Goal: Transaction & Acquisition: Book appointment/travel/reservation

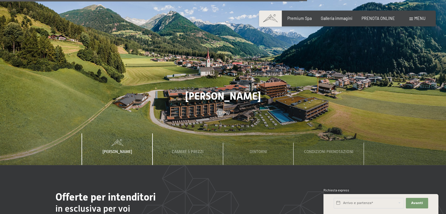
scroll to position [1701, 0]
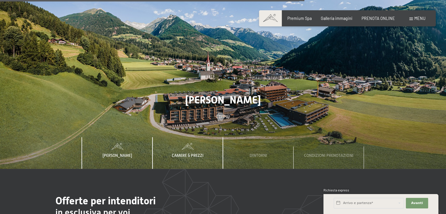
click at [195, 153] on span "Camere & Prezzi" at bounding box center [188, 155] width 32 height 5
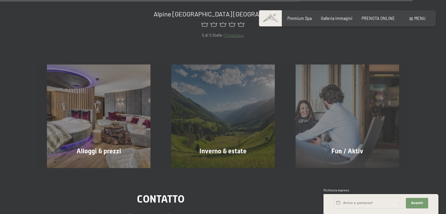
scroll to position [2316, 0]
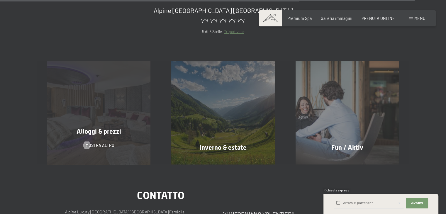
click at [124, 105] on div "Alloggi & prezzi mostra altro" at bounding box center [99, 113] width 124 height 104
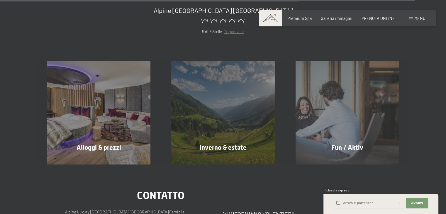
scroll to position [2302, 0]
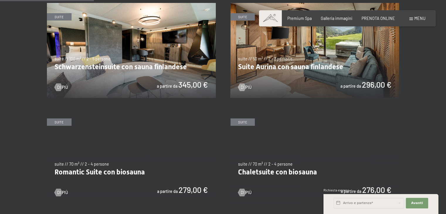
scroll to position [293, 0]
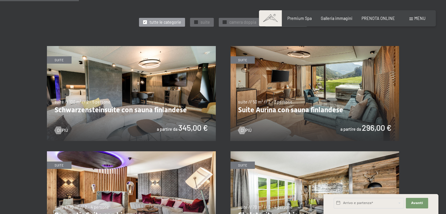
click at [182, 88] on img at bounding box center [131, 93] width 169 height 95
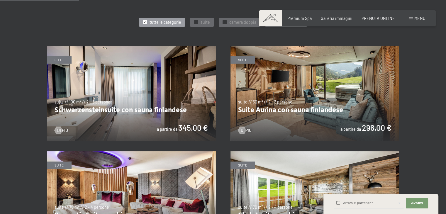
click at [183, 87] on img at bounding box center [131, 93] width 169 height 95
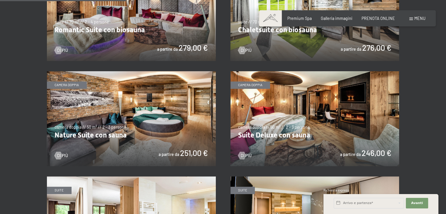
scroll to position [469, 0]
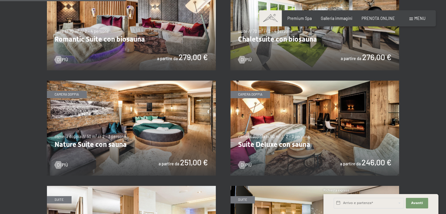
click at [114, 120] on img at bounding box center [131, 128] width 169 height 95
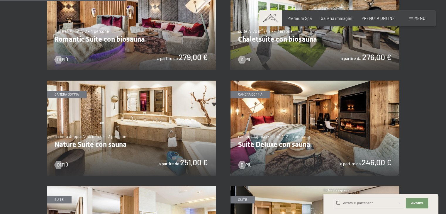
click at [114, 120] on img at bounding box center [131, 128] width 169 height 95
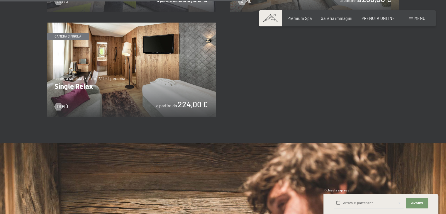
scroll to position [880, 0]
